Goal: Check status: Check status

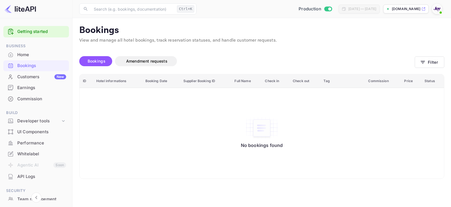
click at [47, 64] on div "Bookings" at bounding box center [41, 65] width 49 height 6
click at [430, 56] on button "Filter" at bounding box center [430, 61] width 30 height 11
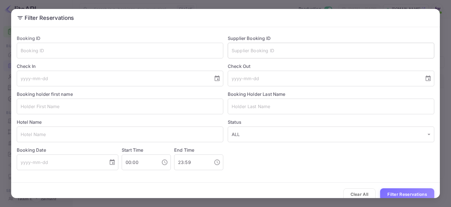
click at [381, 45] on input "text" at bounding box center [331, 51] width 206 height 16
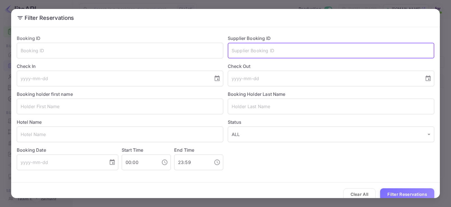
paste input "8060854"
type input "8060854"
click at [380, 188] on button "Filter Reservations" at bounding box center [407, 194] width 54 height 12
click at [395, 194] on button "Filter Reservations" at bounding box center [407, 194] width 54 height 12
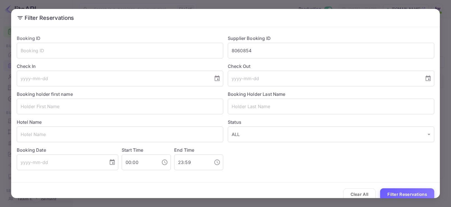
click at [395, 194] on button "Filter Reservations" at bounding box center [407, 194] width 54 height 12
click at [444, 23] on div "Filter Reservations Booking ID ​ Supplier Booking ID 8060854 ​ Check In ​ Check…" at bounding box center [225, 103] width 451 height 207
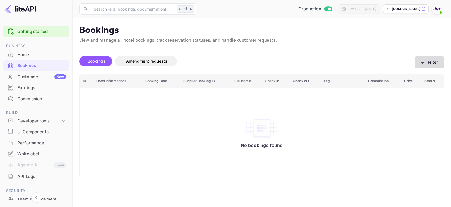
click at [420, 60] on icon "button" at bounding box center [423, 62] width 6 height 6
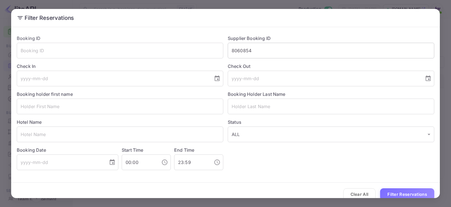
click at [266, 46] on input "8060854" at bounding box center [331, 51] width 206 height 16
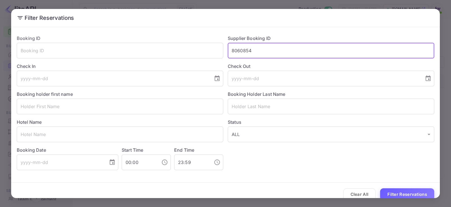
click at [403, 191] on button "Filter Reservations" at bounding box center [407, 194] width 54 height 12
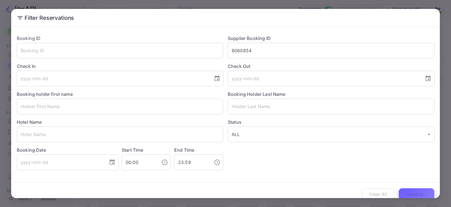
scroll to position [8, 0]
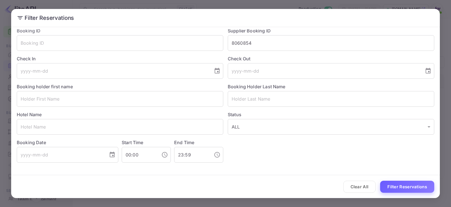
click at [399, 184] on button "Filter Reservations" at bounding box center [407, 186] width 54 height 12
click at [440, 147] on div "Filter Reservations Booking ID ​ Supplier Booking ID 8060854 ​ Check In ​ Check…" at bounding box center [225, 103] width 451 height 207
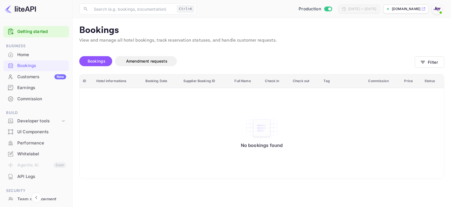
click at [54, 62] on div "Bookings" at bounding box center [36, 65] width 66 height 11
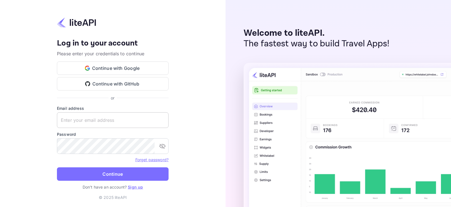
click at [98, 127] on input "text" at bounding box center [113, 120] width 112 height 16
paste input "services@withjoy.com"
type input "services@withjoy.com"
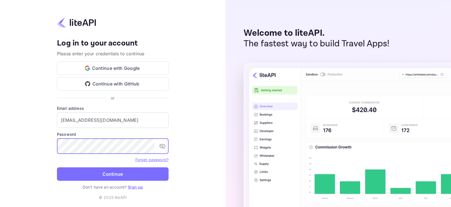
click at [165, 145] on icon "toggle password visibility" at bounding box center [162, 146] width 6 height 5
click at [57, 167] on button "Continue" at bounding box center [113, 173] width 112 height 13
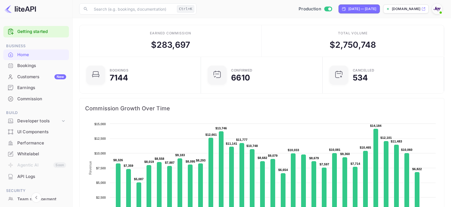
click at [31, 67] on div "Bookings" at bounding box center [41, 65] width 49 height 6
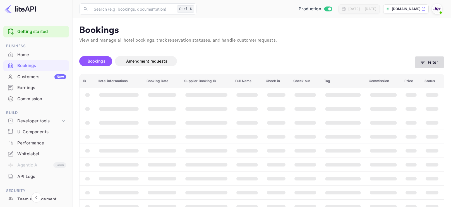
click at [426, 61] on button "Filter" at bounding box center [430, 61] width 30 height 11
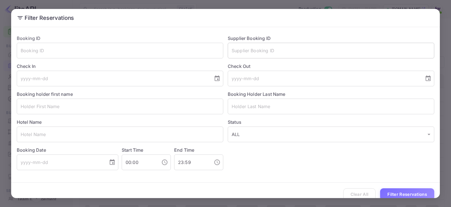
click at [334, 48] on input "text" at bounding box center [331, 51] width 206 height 16
paste input "8060854"
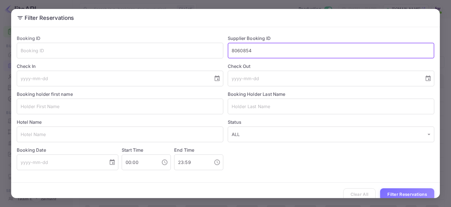
type input "8060854"
click at [380, 188] on button "Filter Reservations" at bounding box center [407, 194] width 54 height 12
